Goal: Find specific page/section: Find specific page/section

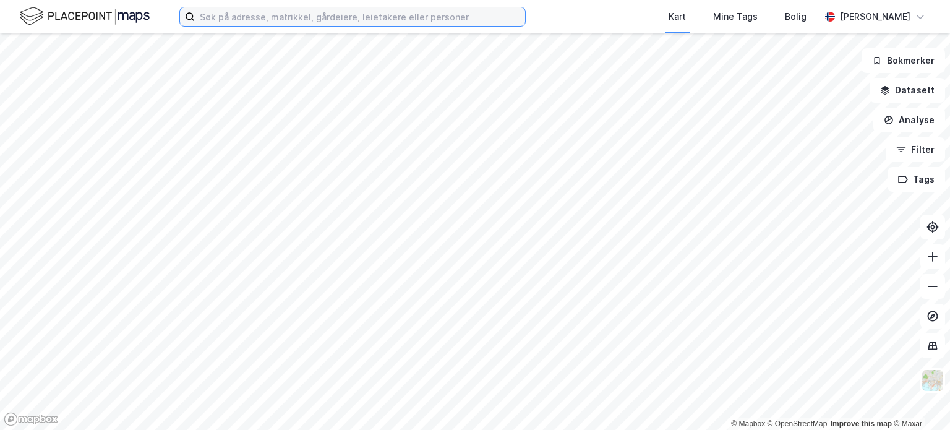
click at [244, 17] on input at bounding box center [360, 16] width 330 height 19
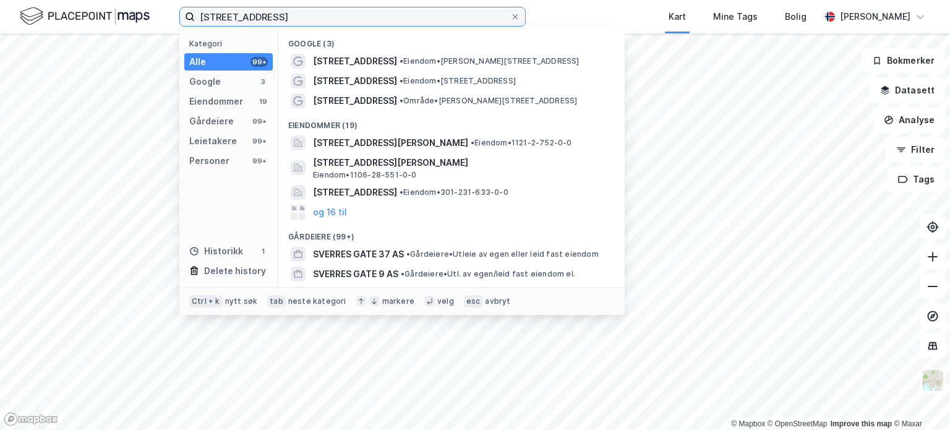
click at [351, 18] on input "[STREET_ADDRESS]" at bounding box center [352, 16] width 315 height 19
type input "[STREET_ADDRESS]"
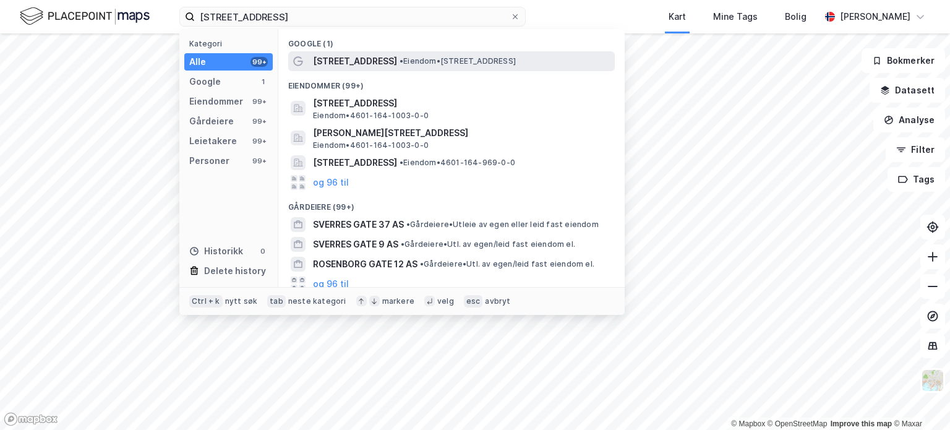
click at [443, 64] on span "• Eiendom • [STREET_ADDRESS]" at bounding box center [457, 61] width 116 height 10
